Goal: Complete application form

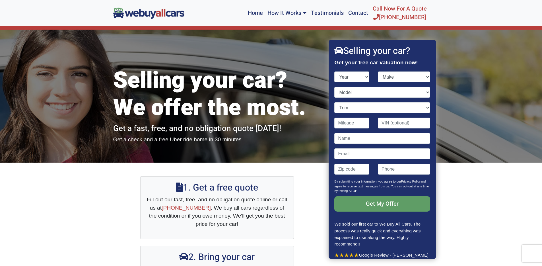
select select "2014"
click at [334, 71] on select "Year [DATE] 2025 2024 2023 2022 2021 2020 2019 2018 2017 2016 2015 2014 2013 20…" at bounding box center [351, 76] width 35 height 11
click at [391, 76] on select "Make" at bounding box center [404, 76] width 52 height 11
select select "Audi"
click at [378, 71] on select "Make Acura Aston [PERSON_NAME] Audi Bentley BMW Buick Cadillac Chevrolet Chrysl…" at bounding box center [404, 76] width 52 height 11
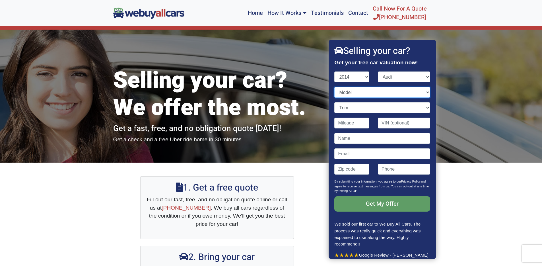
click at [361, 92] on select "Model" at bounding box center [382, 92] width 96 height 11
select select "SQ5"
click at [334, 87] on select "Model A4 A5 A6 A7 A8 allroad Q5 Q7 R8 RS 5 RS 7 S4 S5 S6 S7 S8 SQ5 TT TTS" at bounding box center [382, 92] width 96 height 11
click at [360, 111] on select "Trim 3.0T Premium Plus quattro 4dr SUV AWD (3.0L 6cyl S/C) 3.0T Prestige quattr…" at bounding box center [382, 107] width 96 height 11
select select "3.0T Premium Plus quattro 4dr SUV AWD (3.0L 6cyl S/C)"
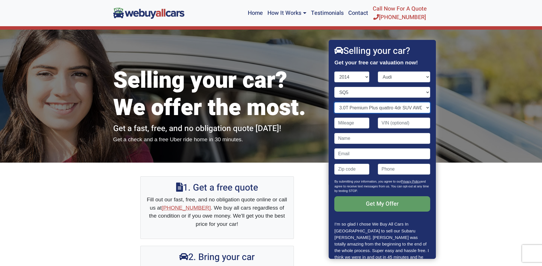
click at [334, 102] on select "Trim 3.0T Premium Plus quattro 4dr SUV AWD (3.0L 6cyl S/C) 3.0T Prestige quattr…" at bounding box center [382, 107] width 96 height 11
click at [357, 126] on input "Contact form" at bounding box center [351, 122] width 35 height 11
type input "130,000"
type input "[US_VEHICLE_IDENTIFICATION_NUMBER]"
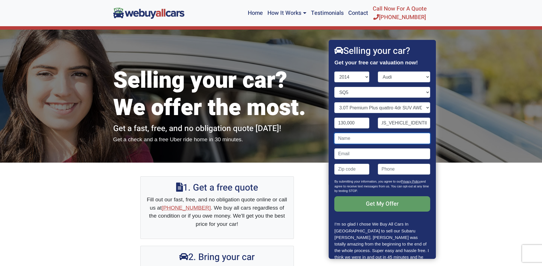
scroll to position [0, 0]
click at [354, 140] on input "Contact form" at bounding box center [382, 138] width 96 height 11
type input "[PERSON_NAME]"
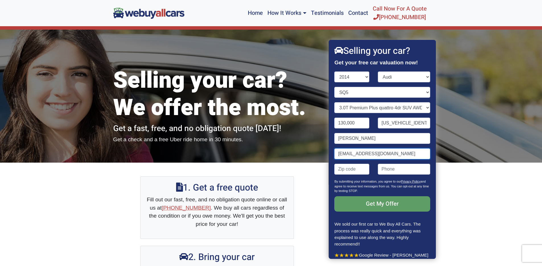
type input "[EMAIL_ADDRESS][DOMAIN_NAME]"
type input "08088"
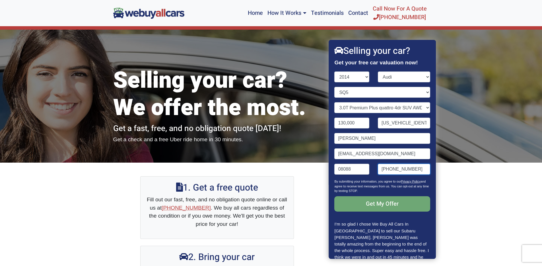
type input "[PHONE_NUMBER]"
click at [389, 206] on input "Get My Offer" at bounding box center [382, 203] width 96 height 15
